Goal: Task Accomplishment & Management: Use online tool/utility

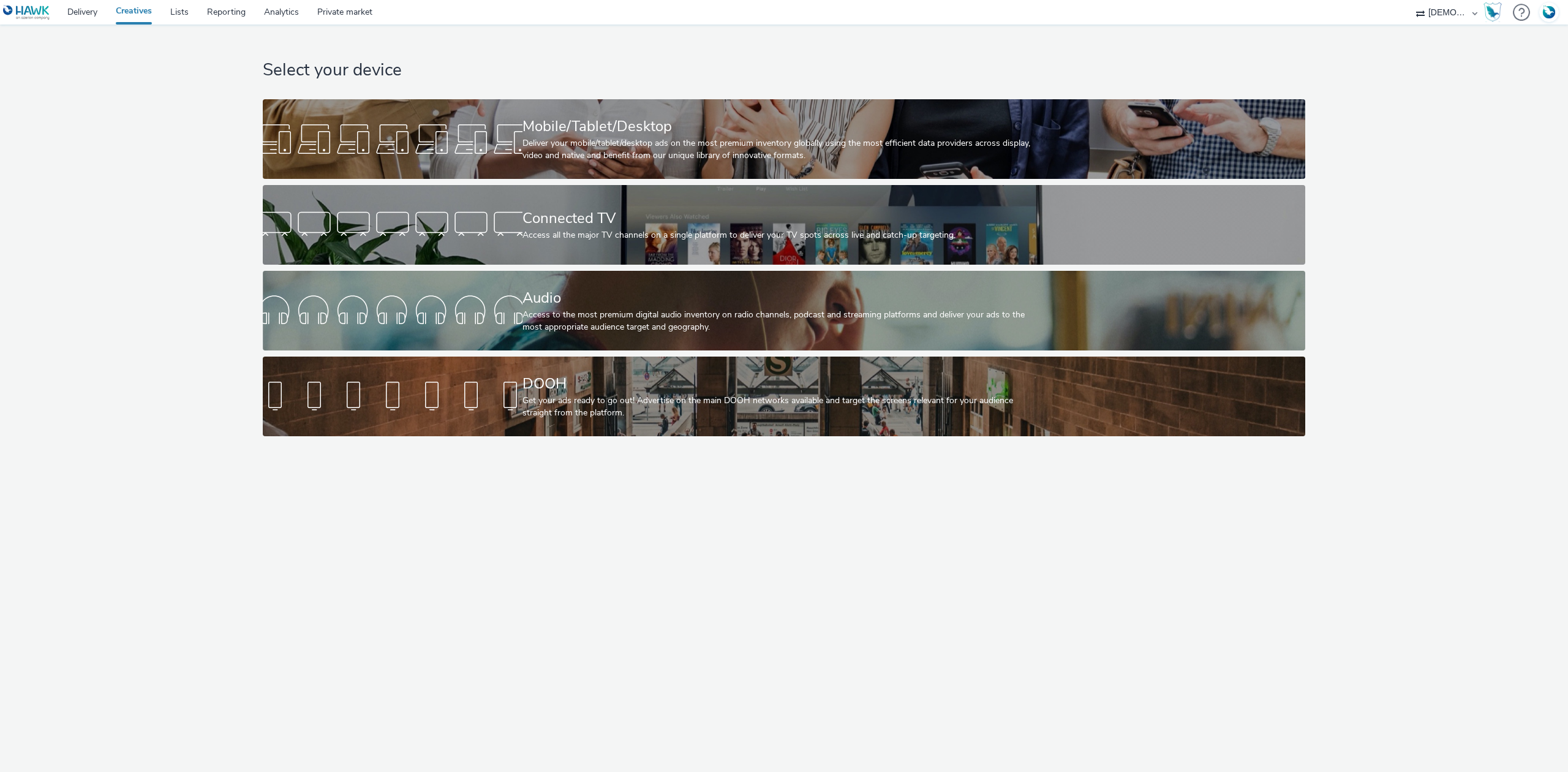
select select "f1ea096e-a0f1-4bb4-91b2-88bc28adcbb2"
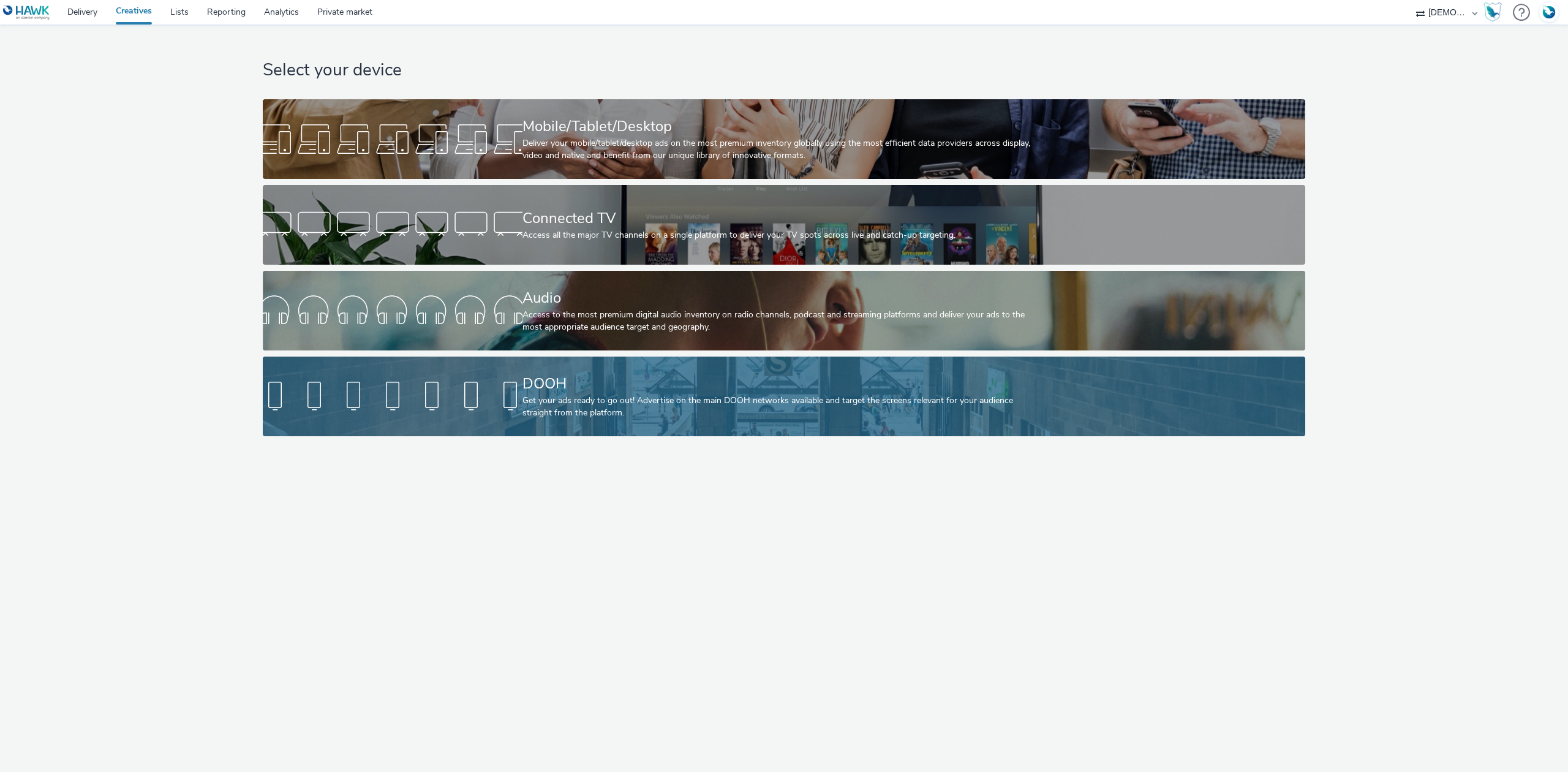
click at [571, 380] on div "DOOH" at bounding box center [782, 383] width 519 height 21
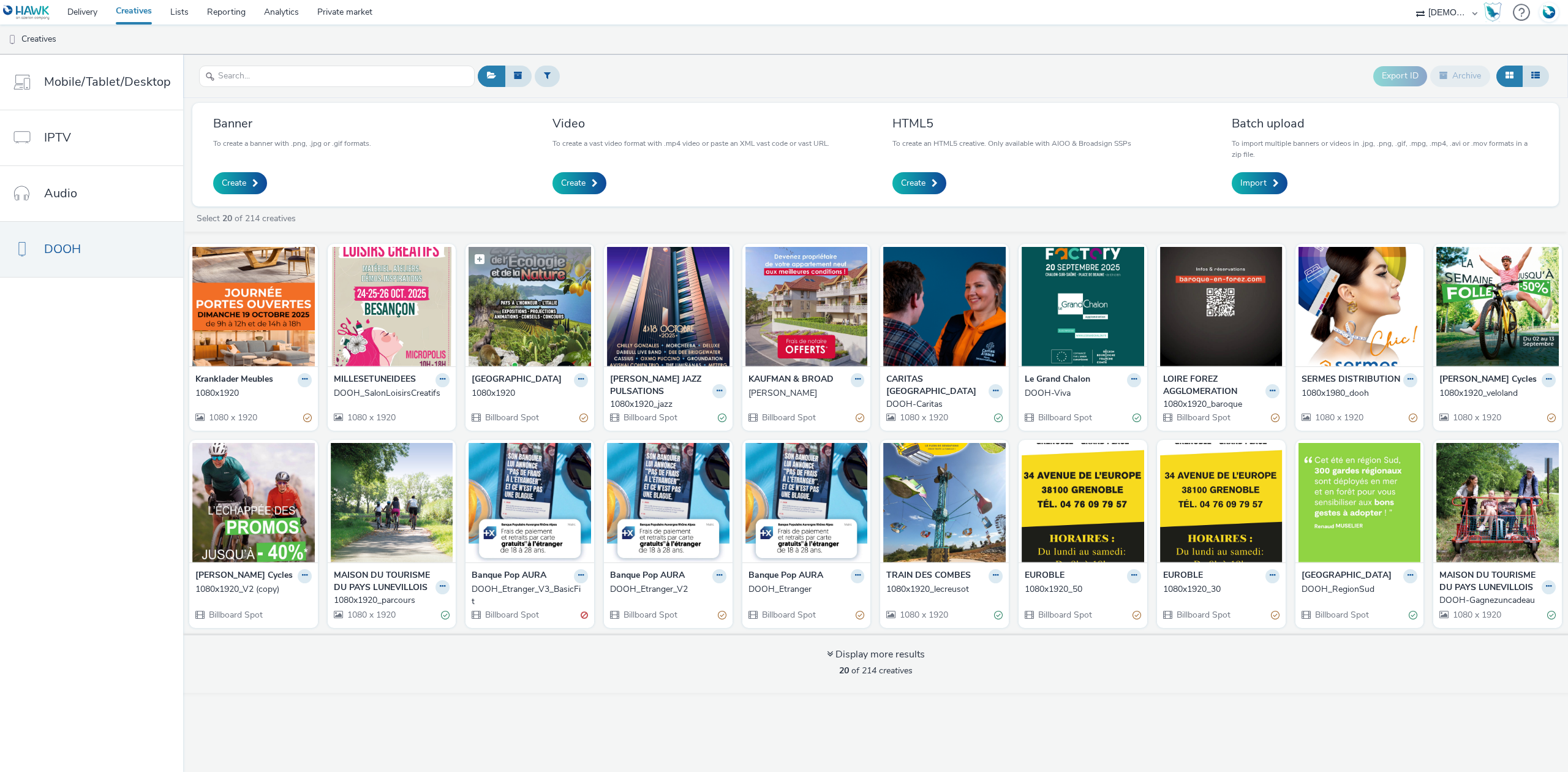
click at [530, 321] on img at bounding box center [530, 307] width 123 height 120
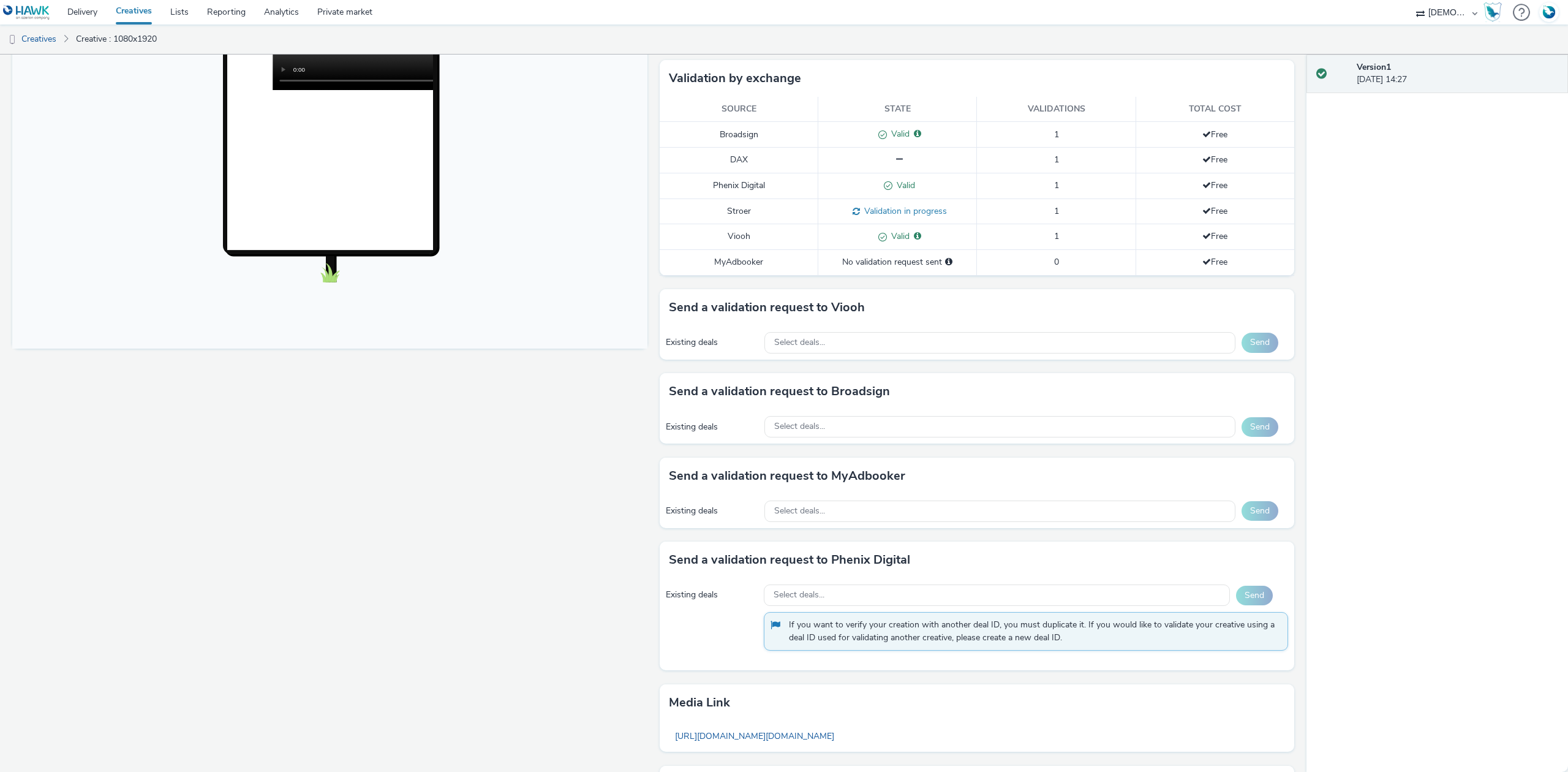
scroll to position [326, 0]
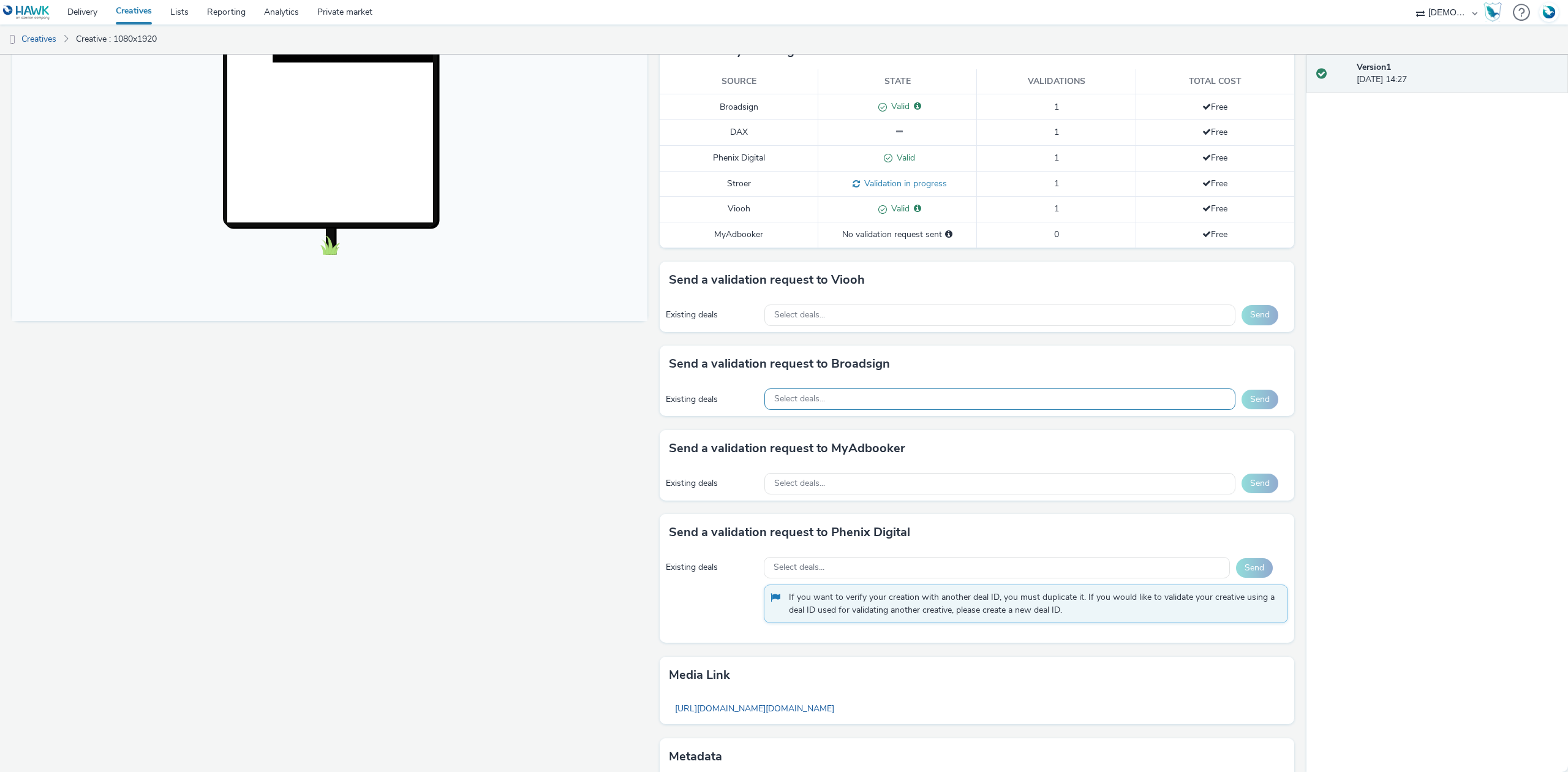
click at [860, 404] on div "Select deals..." at bounding box center [1000, 398] width 471 height 21
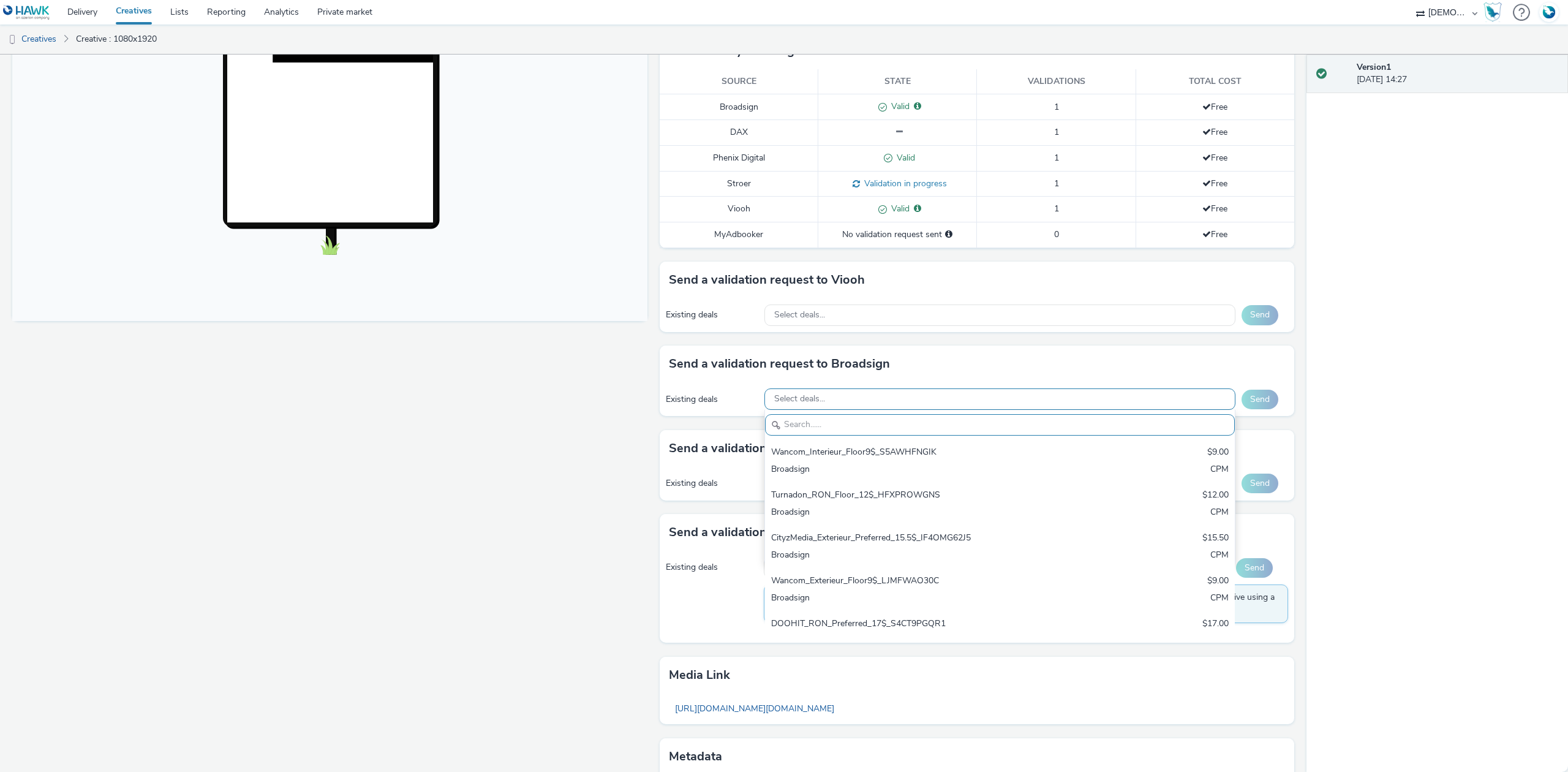
paste input "DoohYouLike_Proxi_Floor_10.50€_LZJWMHCPES"
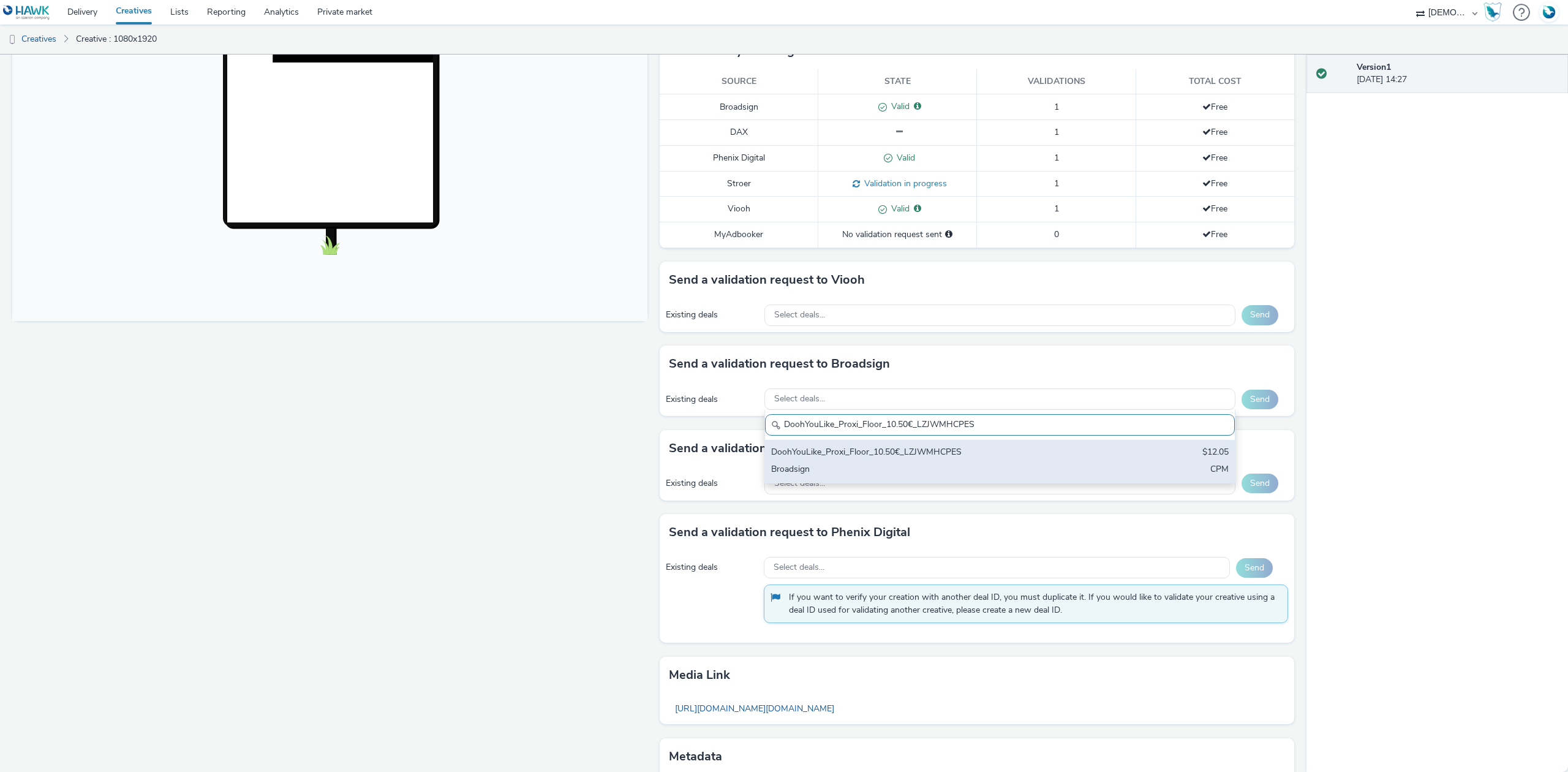
type input "DoohYouLike_Proxi_Floor_10.50€_LZJWMHCPES"
click at [858, 459] on div "DoohYouLike_Proxi_Floor_10.50€_LZJWMHCPES" at bounding box center [923, 453] width 303 height 14
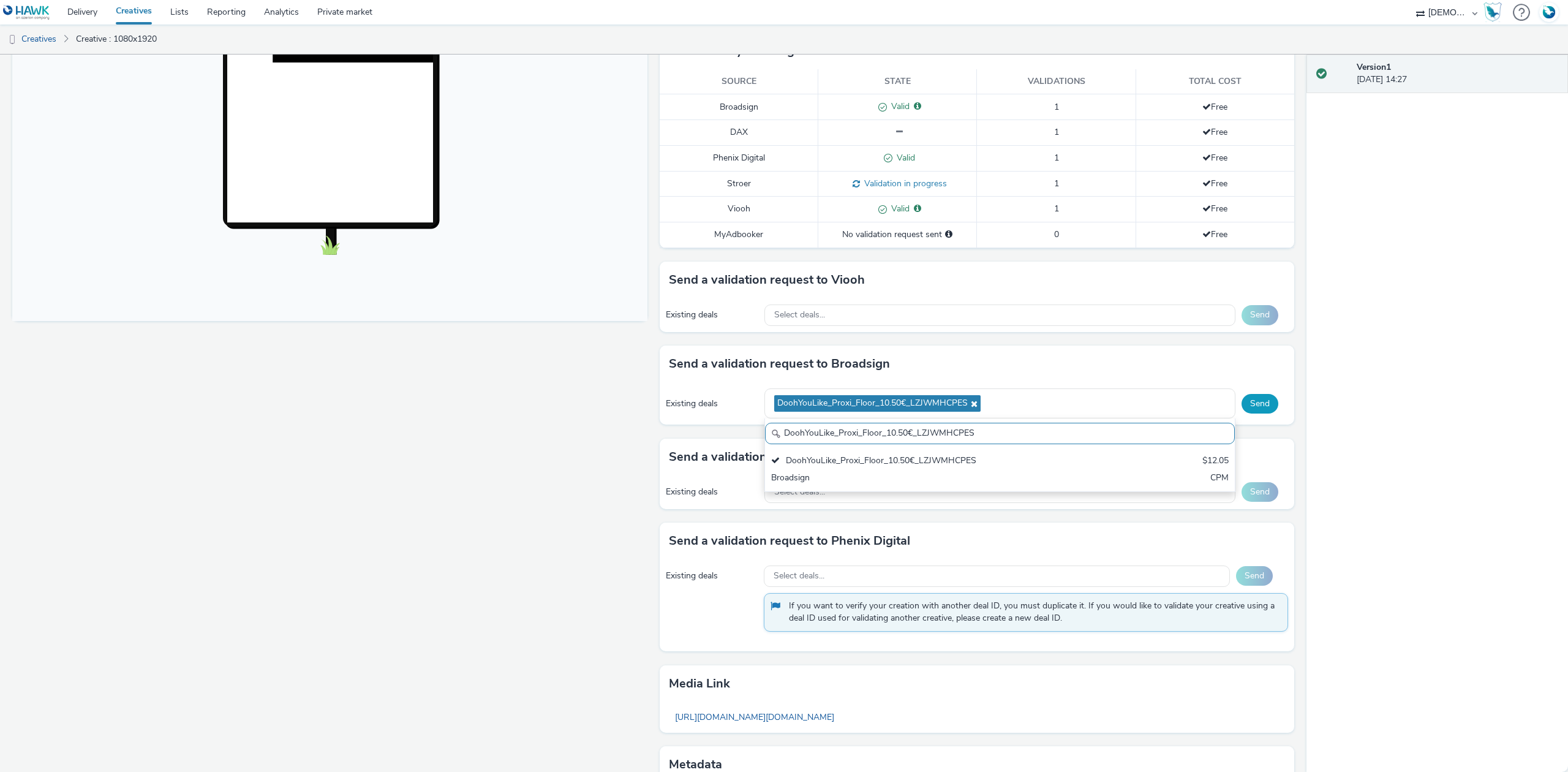
click at [1256, 409] on button "Send" at bounding box center [1260, 403] width 37 height 20
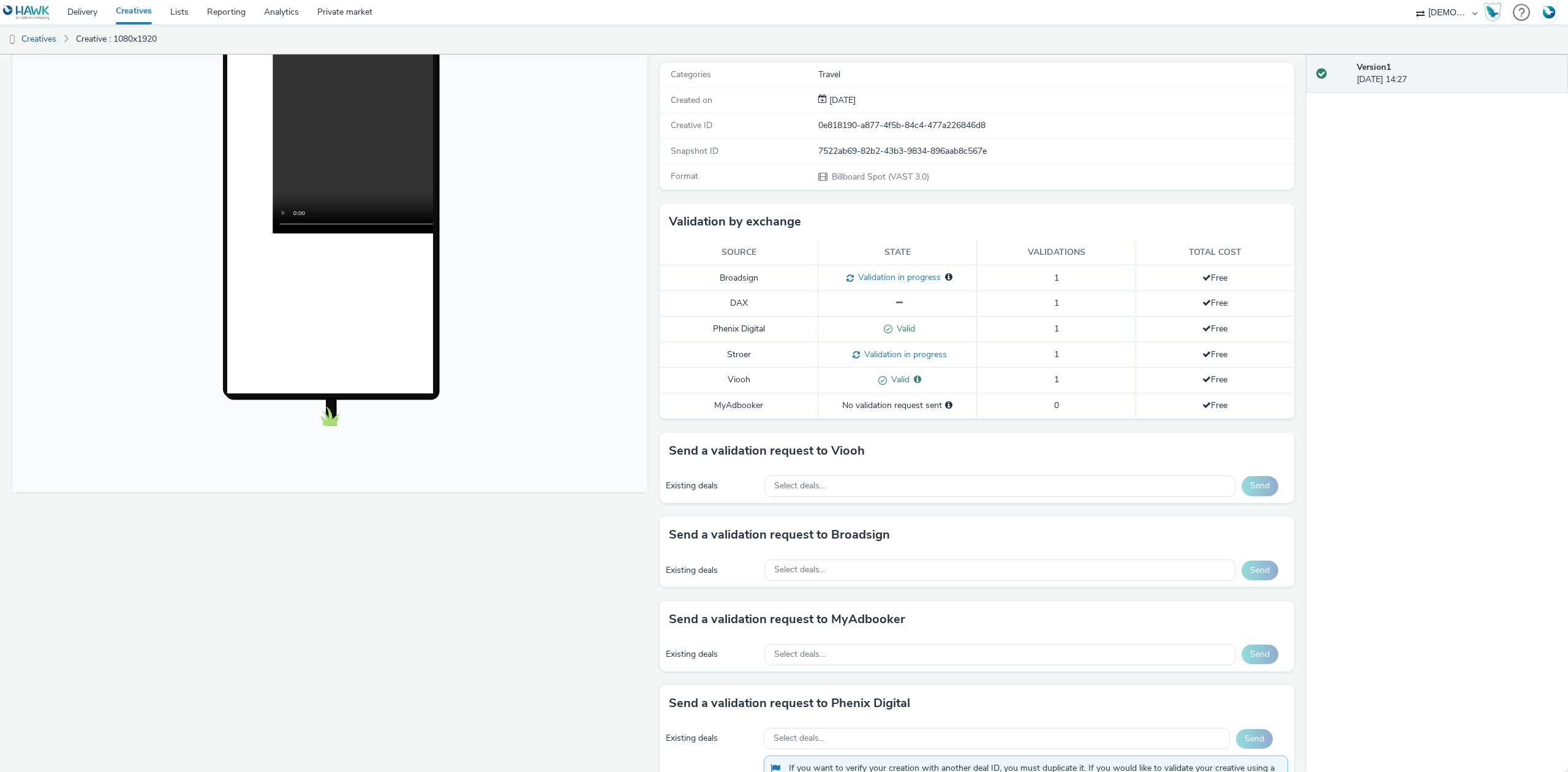
scroll to position [398, 0]
